Goal: Find specific page/section: Find specific page/section

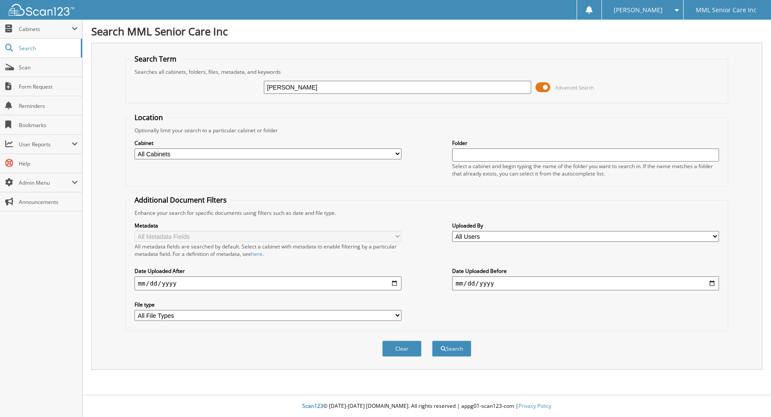
type input "[PERSON_NAME]"
click at [449, 352] on button "Search" at bounding box center [451, 349] width 39 height 16
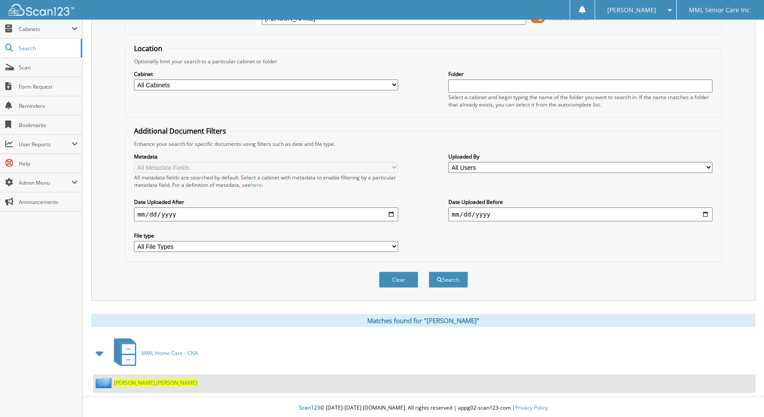
scroll to position [71, 0]
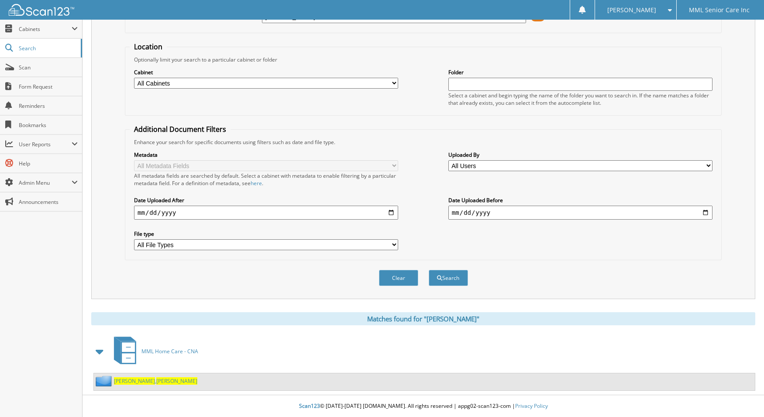
click at [131, 381] on span "Botchway" at bounding box center [134, 380] width 41 height 7
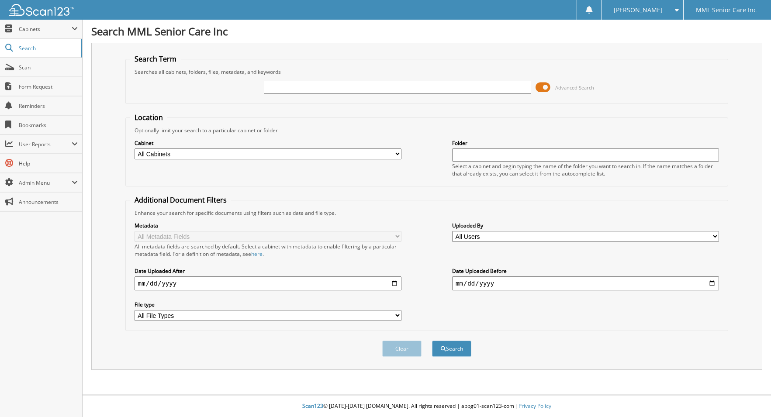
click at [379, 91] on input "text" at bounding box center [397, 87] width 267 height 13
type input "[PERSON_NAME]"
click at [454, 347] on button "Search" at bounding box center [451, 349] width 39 height 16
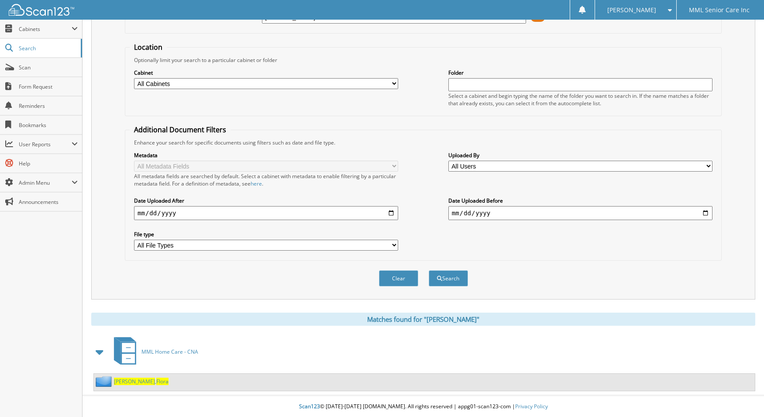
scroll to position [71, 0]
click at [156, 379] on span "Flora" at bounding box center [162, 380] width 12 height 7
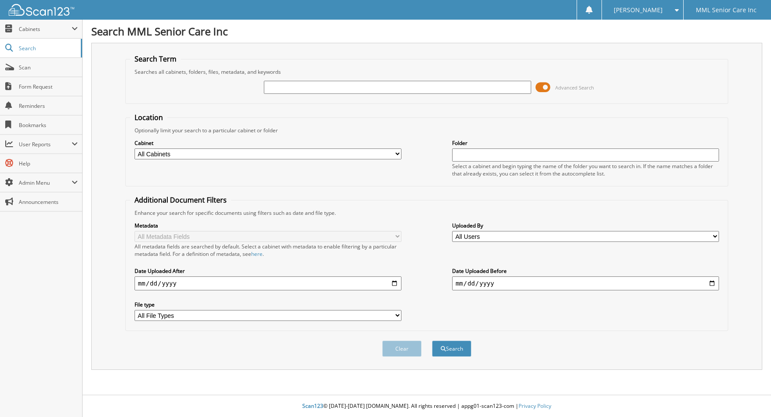
click at [342, 91] on input "text" at bounding box center [397, 87] width 267 height 13
type input "Escolas"
click at [432, 341] on button "Search" at bounding box center [451, 349] width 39 height 16
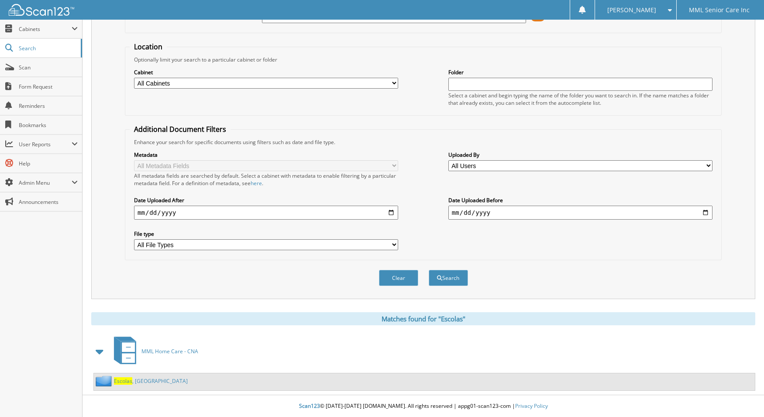
click at [142, 381] on link "Escolas , Bethany" at bounding box center [151, 380] width 74 height 7
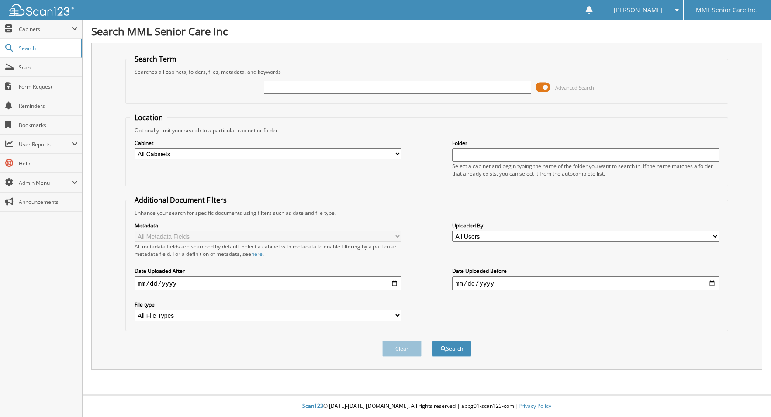
click at [277, 88] on input "text" at bounding box center [397, 87] width 267 height 13
type input "[PERSON_NAME] [PERSON_NAME]"
click at [432, 341] on button "Search" at bounding box center [451, 349] width 39 height 16
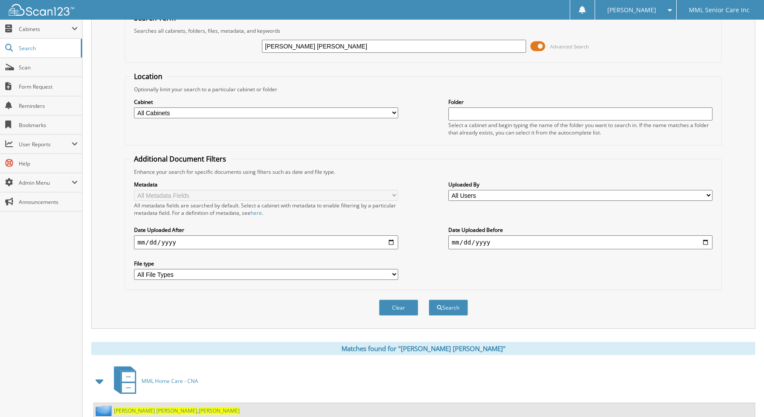
scroll to position [71, 0]
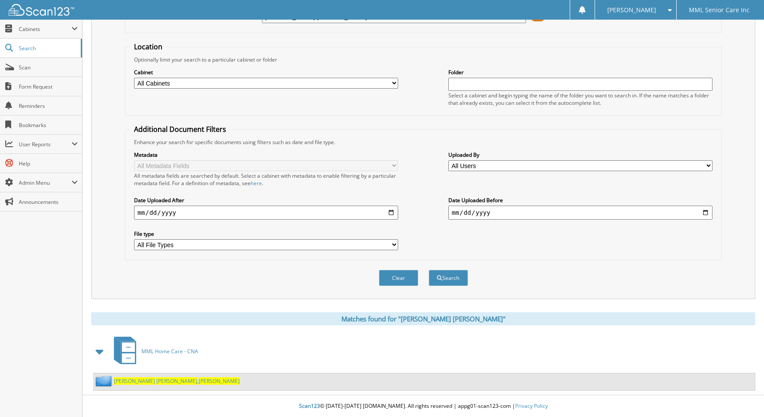
click at [156, 382] on span "Sanchez" at bounding box center [176, 380] width 41 height 7
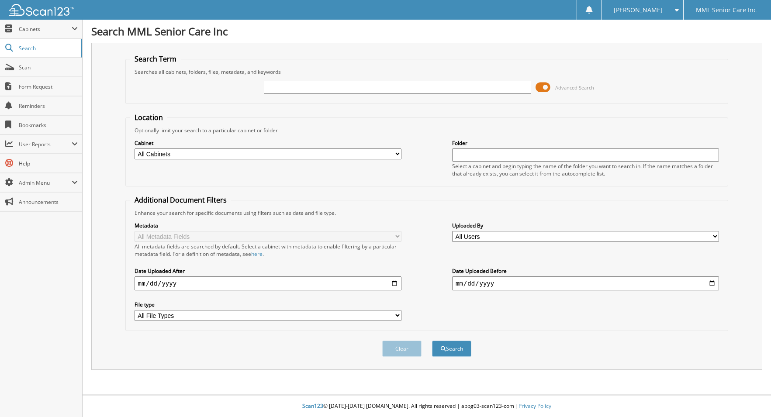
click at [303, 90] on input "text" at bounding box center [397, 87] width 267 height 13
type input "[PERSON_NAME]"
click at [432, 341] on button "Search" at bounding box center [451, 349] width 39 height 16
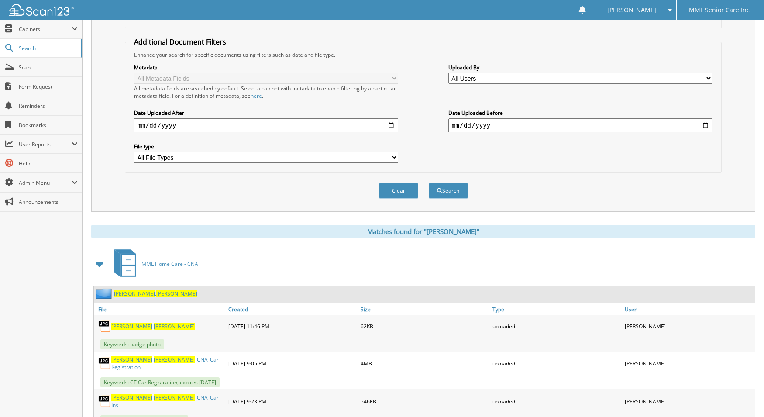
click at [156, 293] on span "[PERSON_NAME]" at bounding box center [176, 293] width 41 height 7
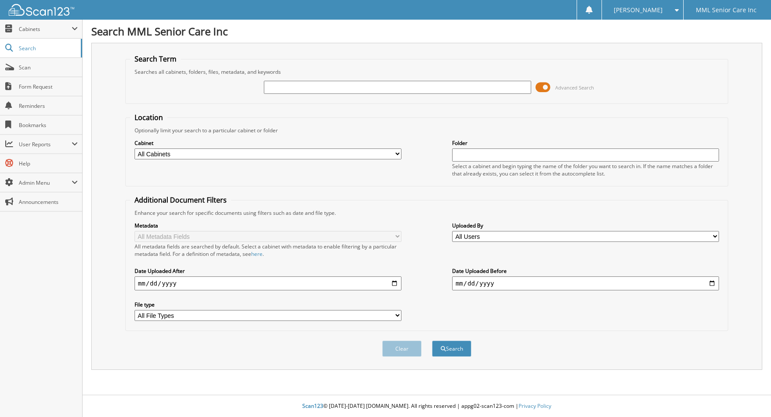
click at [495, 91] on input "text" at bounding box center [397, 87] width 267 height 13
type input "[PERSON_NAME]"
click at [455, 352] on button "Search" at bounding box center [451, 349] width 39 height 16
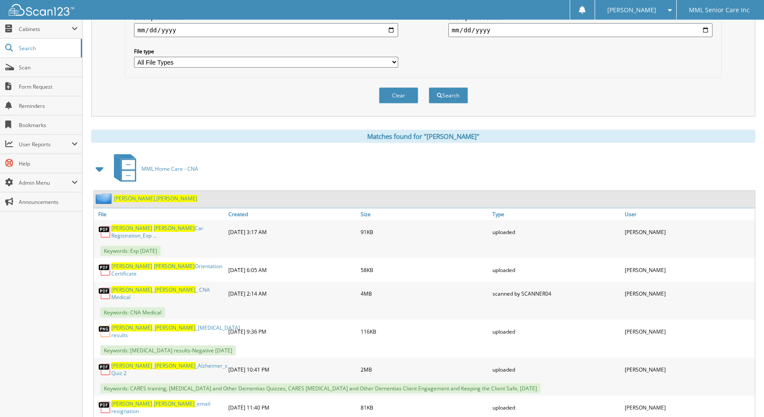
click at [156, 200] on span "Sarah" at bounding box center [176, 198] width 41 height 7
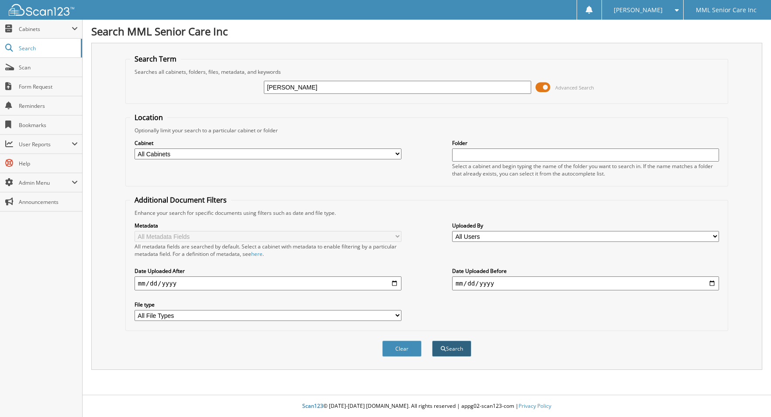
type input "[PERSON_NAME]"
click at [450, 351] on button "Search" at bounding box center [451, 349] width 39 height 16
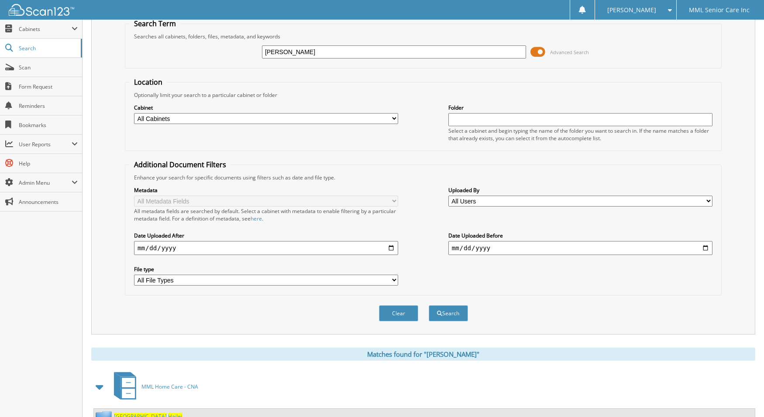
scroll to position [119, 0]
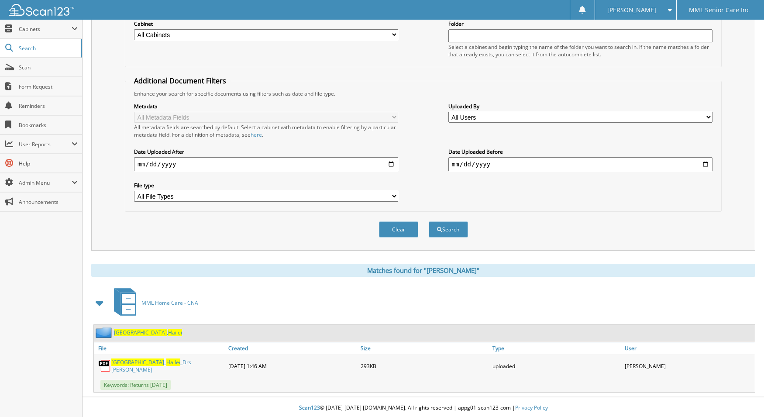
click at [168, 332] on span "Hailei" at bounding box center [175, 332] width 14 height 7
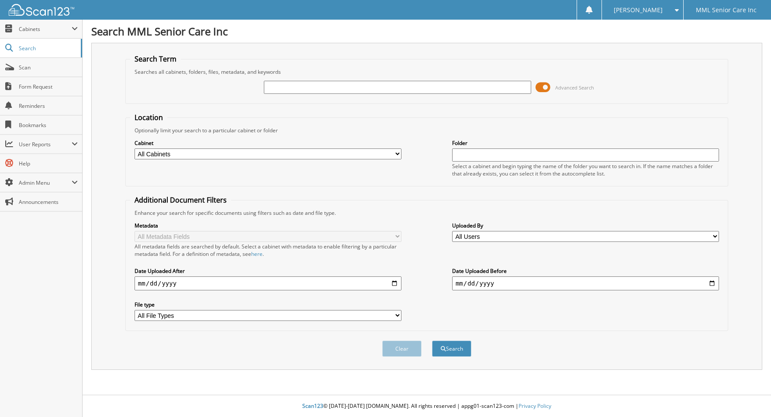
click at [375, 88] on input "text" at bounding box center [397, 87] width 267 height 13
type input "[PERSON_NAME]"
click at [445, 350] on button "Search" at bounding box center [451, 349] width 39 height 16
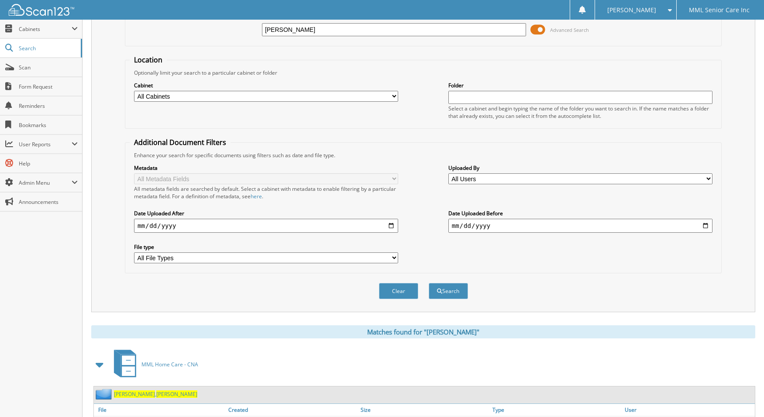
scroll to position [119, 0]
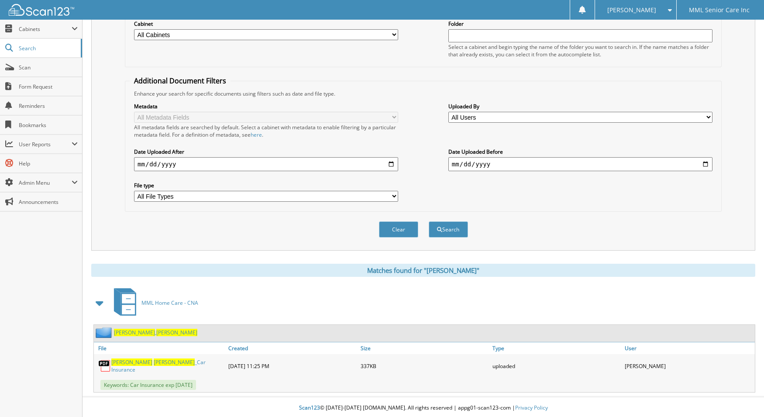
click at [156, 333] on span "[PERSON_NAME]" at bounding box center [176, 332] width 41 height 7
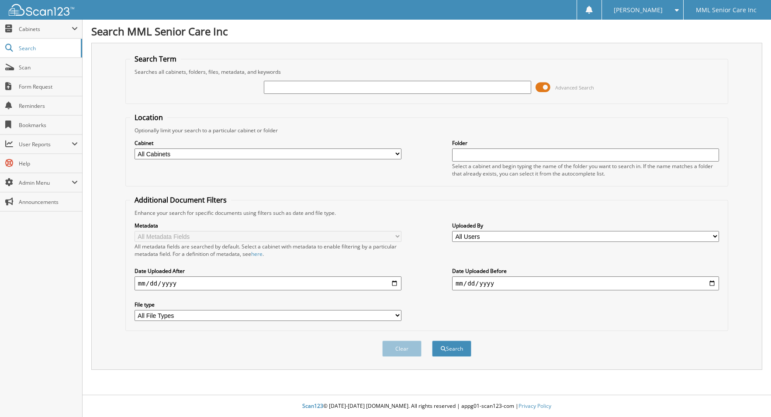
click at [368, 87] on input "text" at bounding box center [397, 87] width 267 height 13
type input "[PERSON_NAME]"
click at [448, 348] on button "Search" at bounding box center [451, 349] width 39 height 16
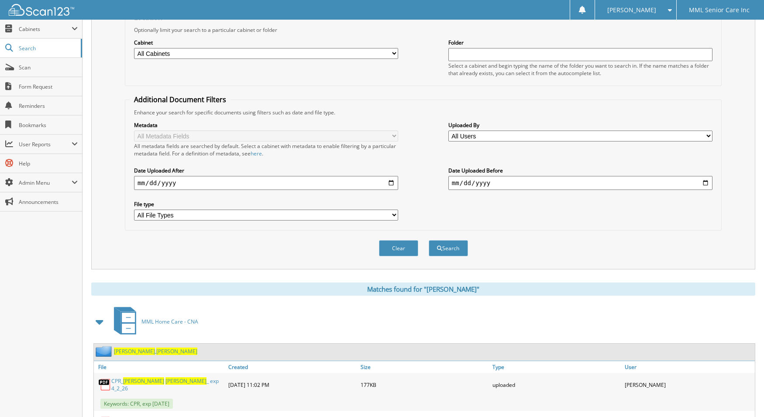
scroll to position [106, 0]
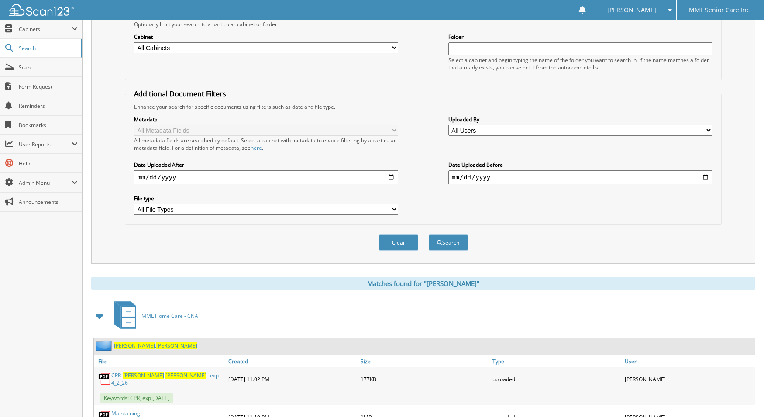
click at [156, 348] on span "[PERSON_NAME]" at bounding box center [176, 345] width 41 height 7
